Goal: Task Accomplishment & Management: Manage account settings

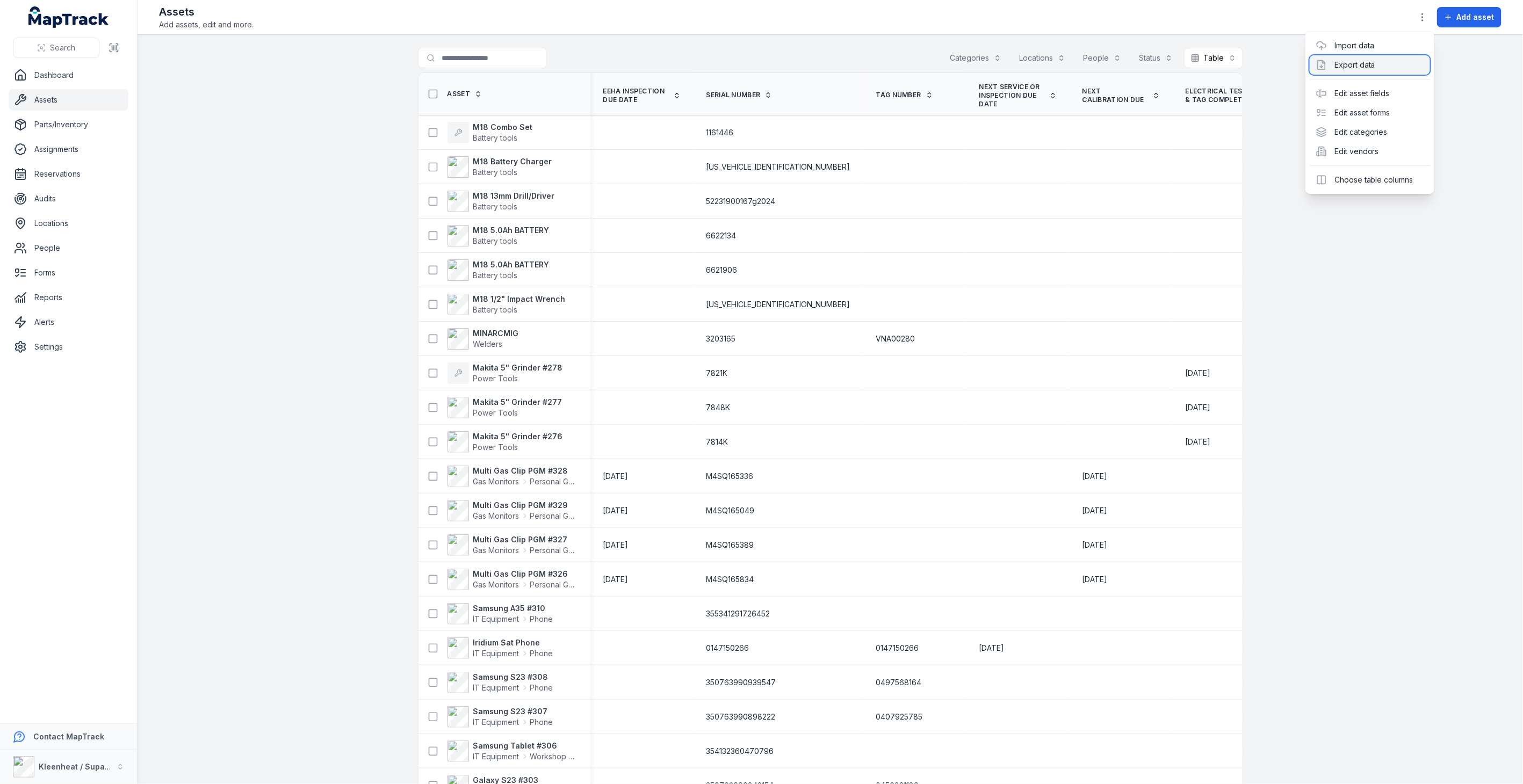
click at [1364, 62] on div "Export data" at bounding box center [1370, 65] width 121 height 19
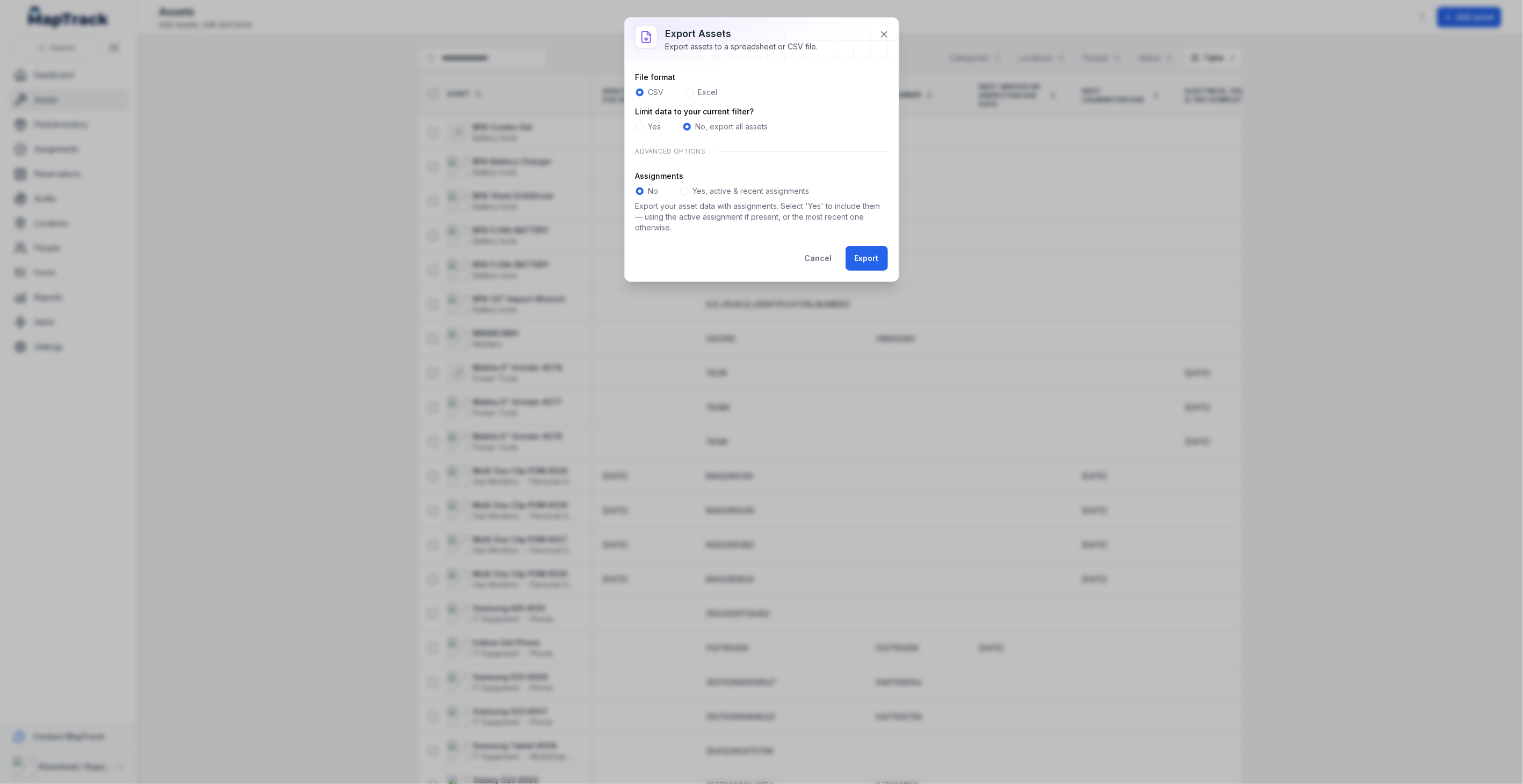
click at [691, 92] on span at bounding box center [690, 92] width 9 height 9
click at [686, 190] on span at bounding box center [685, 191] width 9 height 9
click at [865, 258] on button "Export" at bounding box center [867, 258] width 42 height 25
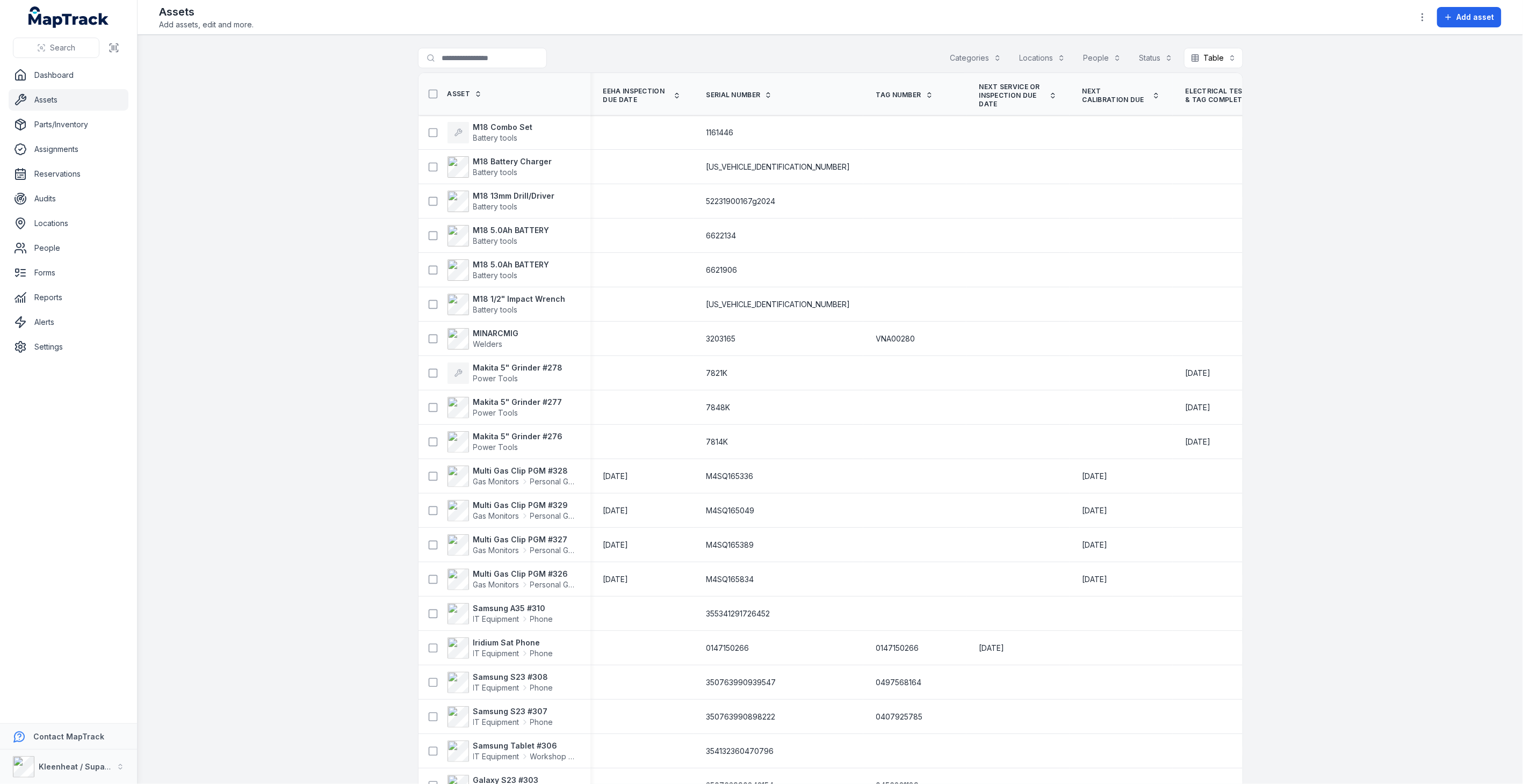
click at [1152, 36] on main "Search for assets Categories Locations People Status Table ***** Asset EEHA Ins…" at bounding box center [830, 410] width 1386 height 750
click at [1421, 17] on icon "button" at bounding box center [1422, 17] width 10 height 10
click at [1370, 59] on div "Export data" at bounding box center [1370, 65] width 121 height 19
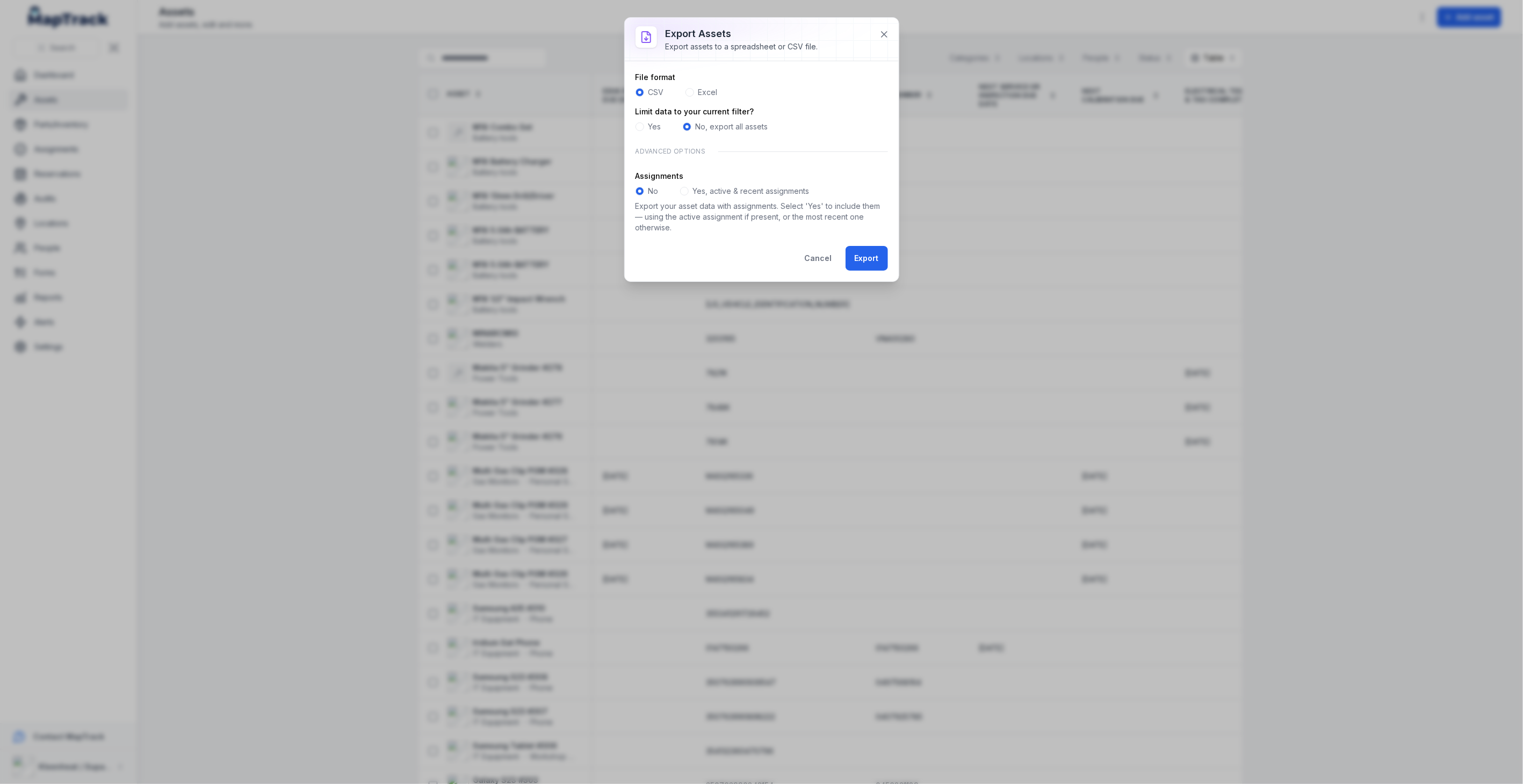
click at [697, 190] on label "Yes, active & recent assignments" at bounding box center [751, 191] width 116 height 10
click at [867, 258] on button "Export" at bounding box center [867, 258] width 42 height 25
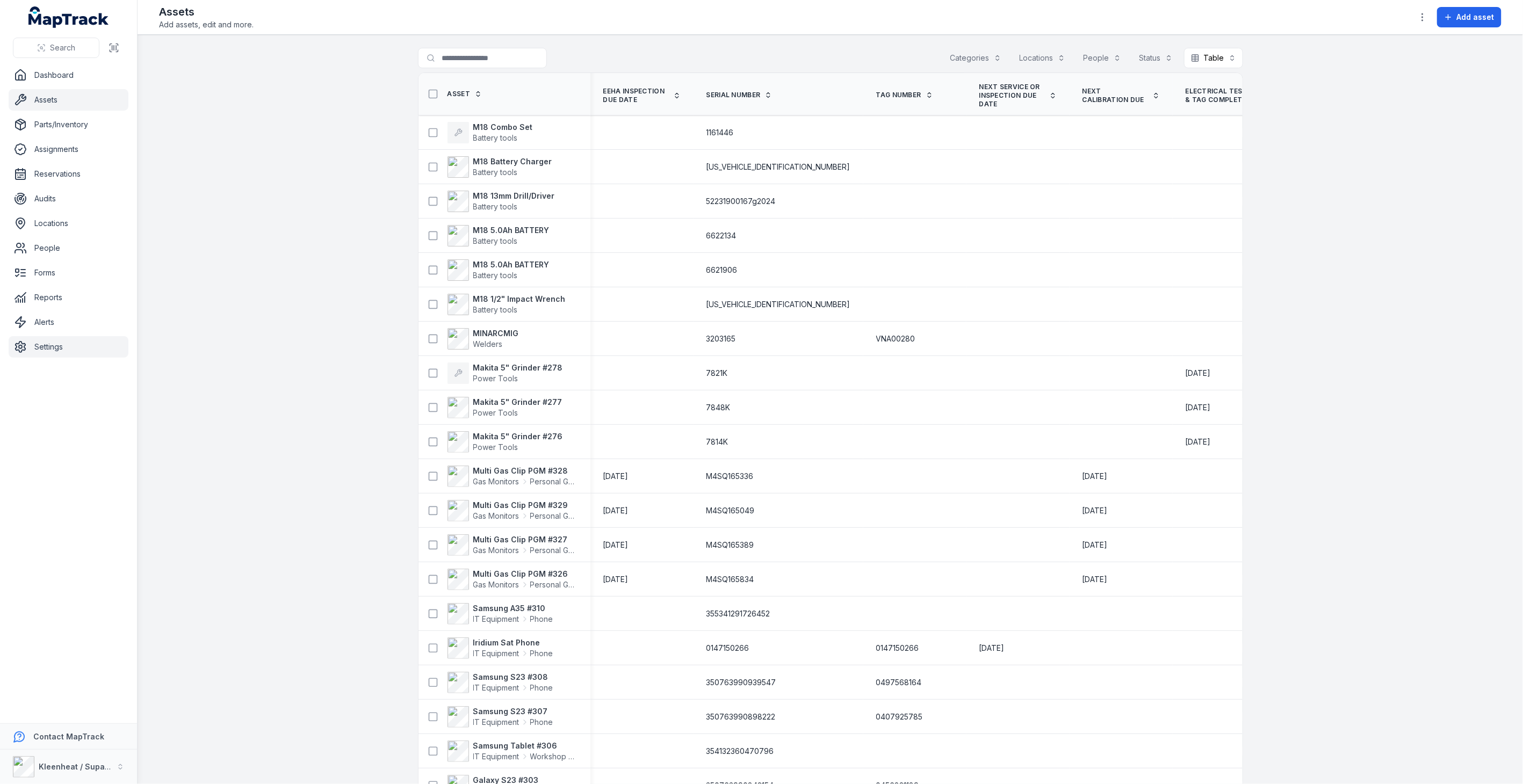
click at [44, 346] on link "Settings" at bounding box center [68, 346] width 120 height 22
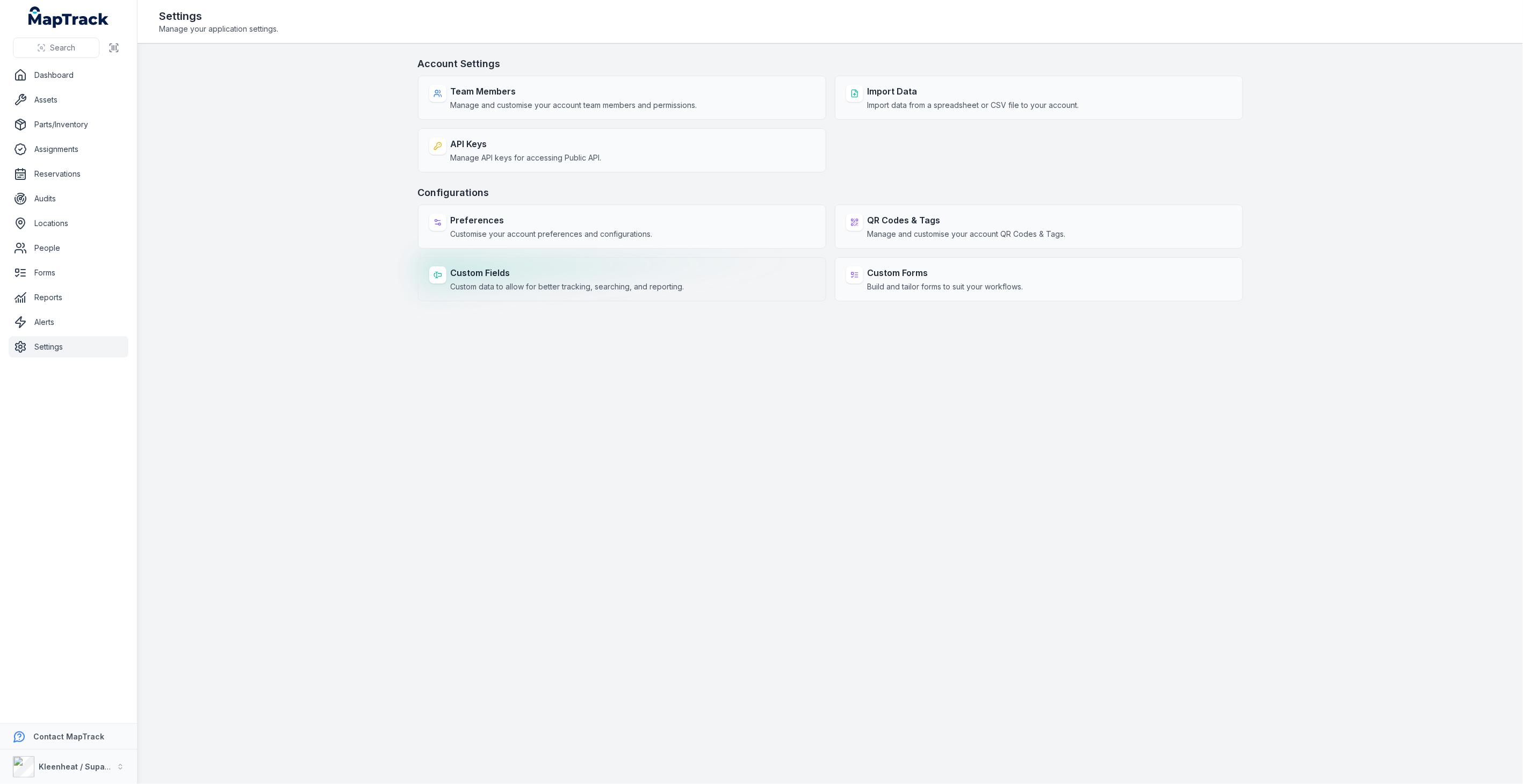
click at [505, 271] on strong "Custom Fields" at bounding box center [568, 273] width 234 height 13
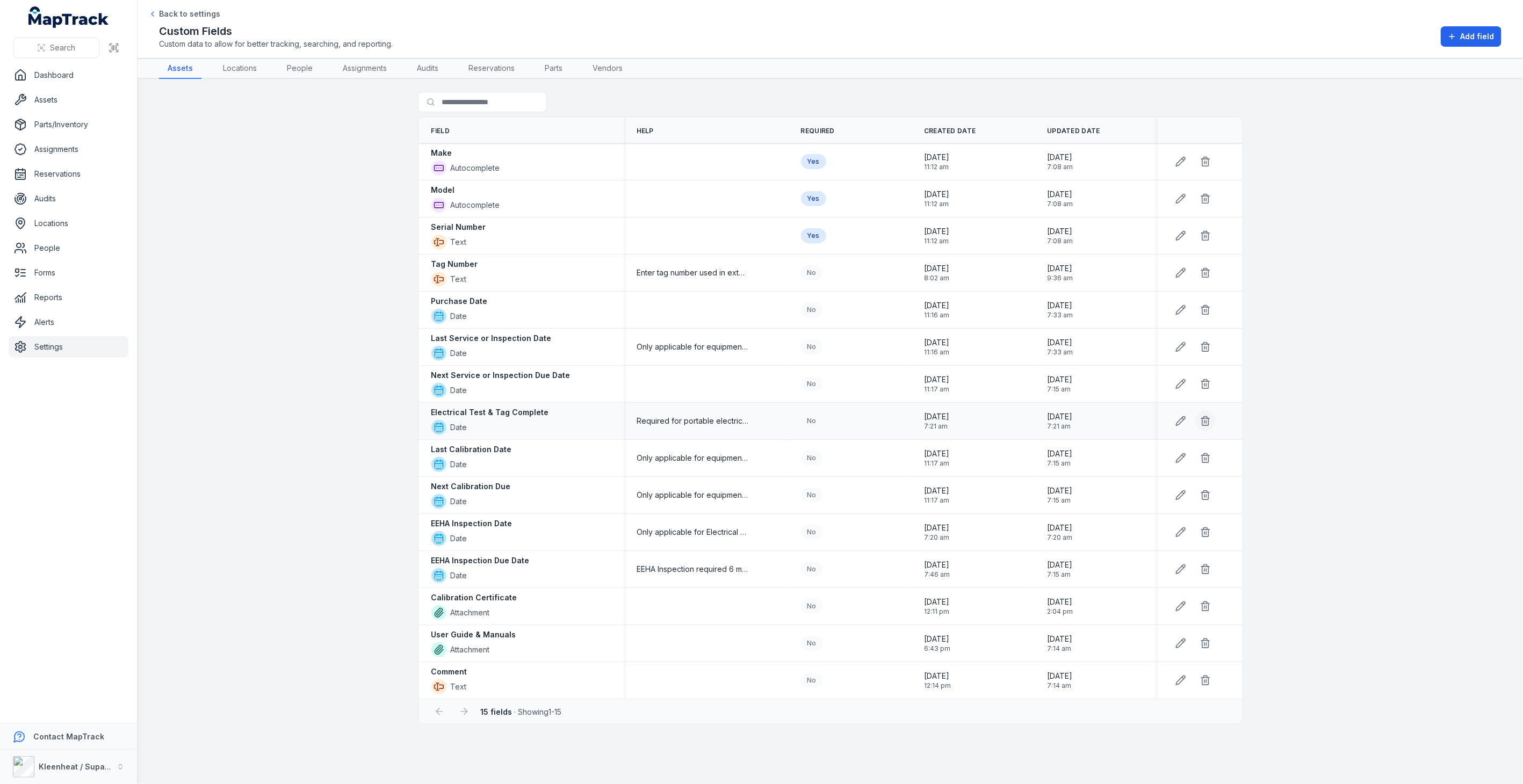
click at [1208, 420] on icon at bounding box center [1205, 422] width 6 height 7
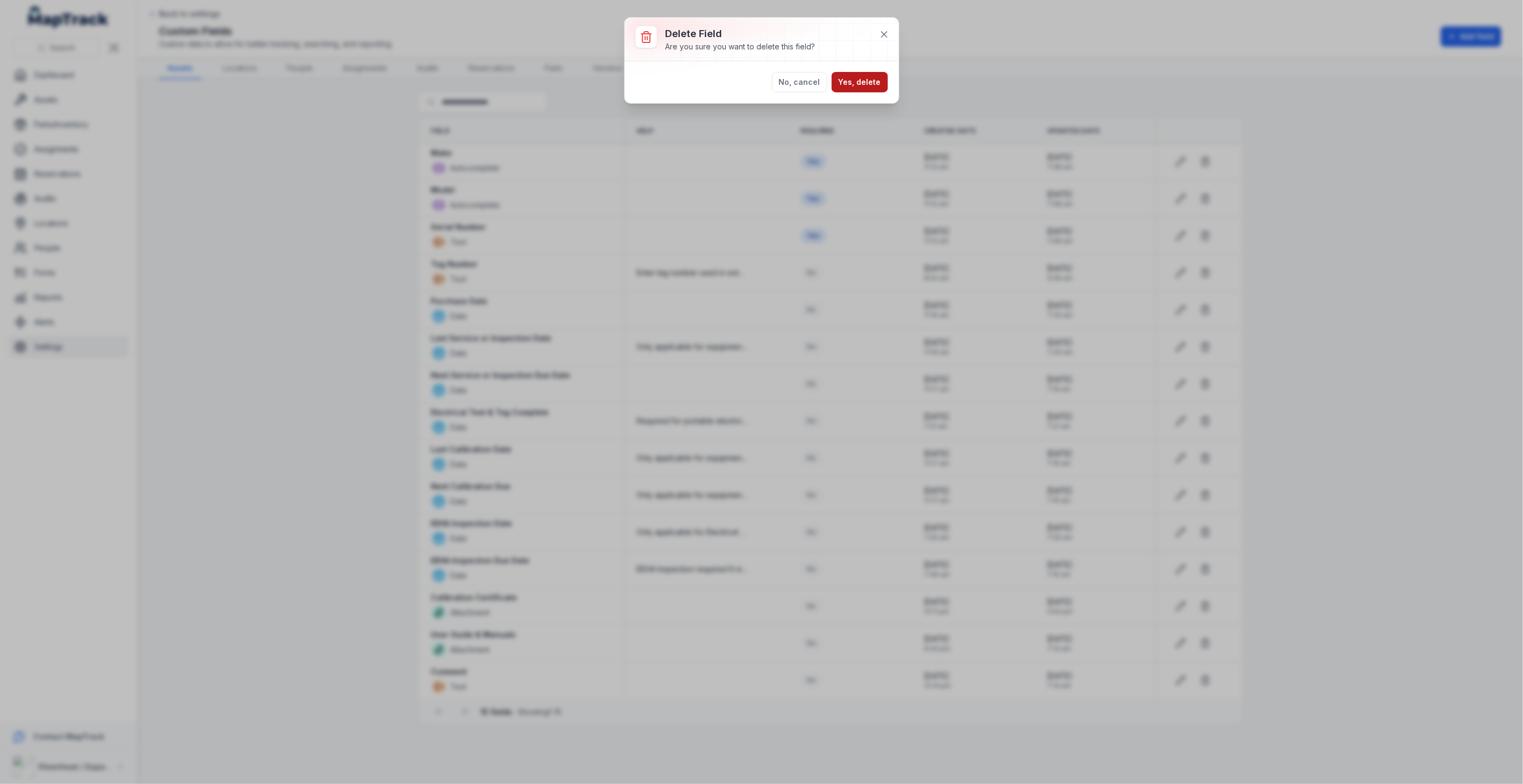
click at [879, 81] on button "Yes, delete" at bounding box center [860, 82] width 57 height 20
